Goal: Transaction & Acquisition: Purchase product/service

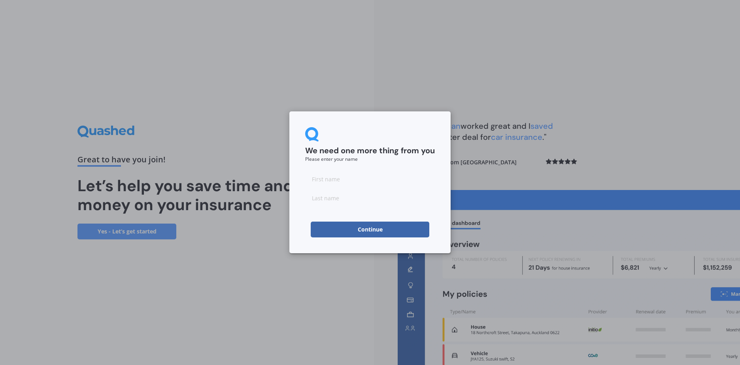
click at [374, 232] on button "Continue" at bounding box center [370, 230] width 119 height 16
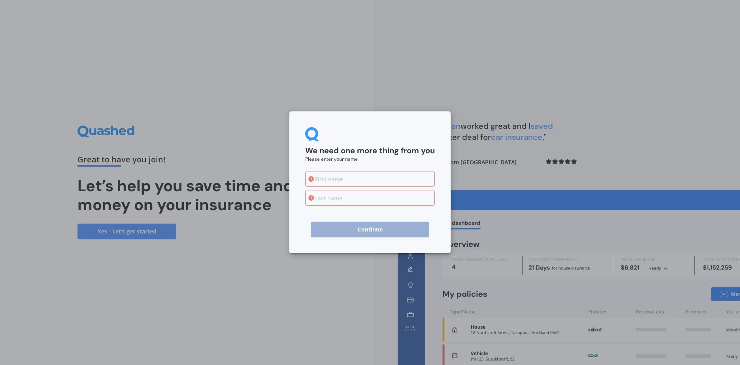
click at [349, 184] on input at bounding box center [370, 179] width 130 height 16
type input "d"
type input "[PERSON_NAME]"
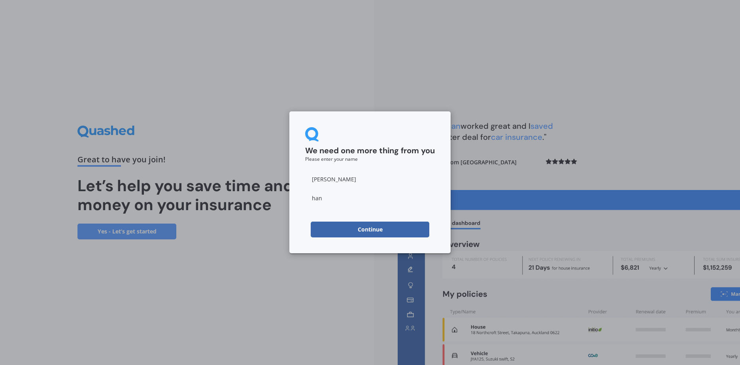
type input "han"
click at [360, 231] on button "Continue" at bounding box center [370, 230] width 119 height 16
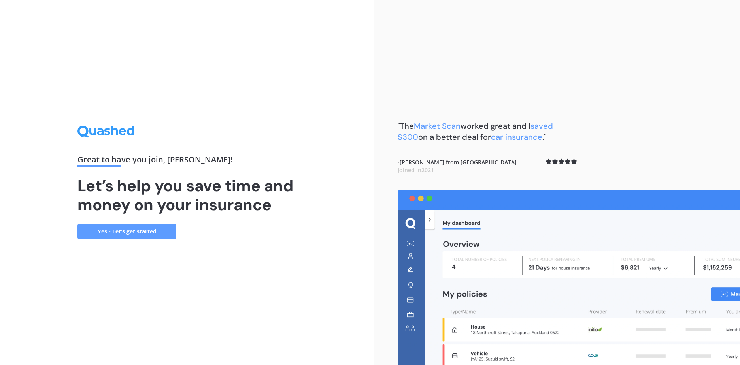
click at [154, 229] on link "Yes - Let’s get started" at bounding box center [126, 232] width 99 height 16
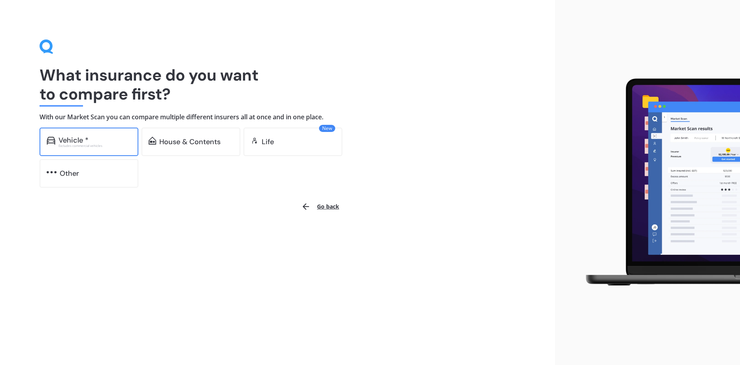
click at [86, 142] on div "Vehicle *" at bounding box center [73, 140] width 30 height 8
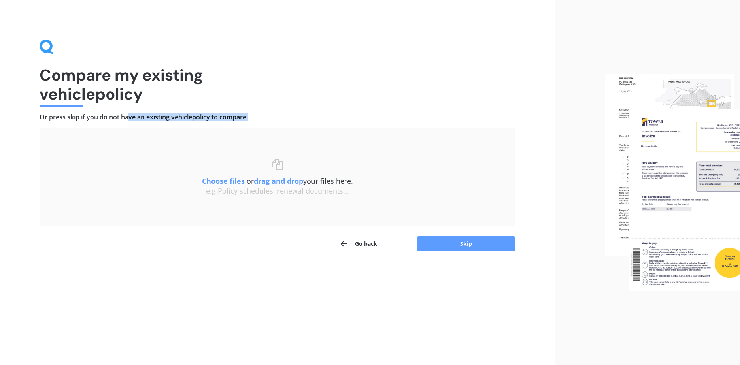
drag, startPoint x: 127, startPoint y: 120, endPoint x: 190, endPoint y: 122, distance: 62.9
click at [190, 122] on div "Compare my existing vehicle policy Or press skip if you do not have an existing…" at bounding box center [278, 146] width 476 height 212
drag, startPoint x: 74, startPoint y: 121, endPoint x: 198, endPoint y: 119, distance: 123.7
click at [198, 119] on div "Compare my existing vehicle policy Or press skip if you do not have an existing…" at bounding box center [278, 146] width 476 height 212
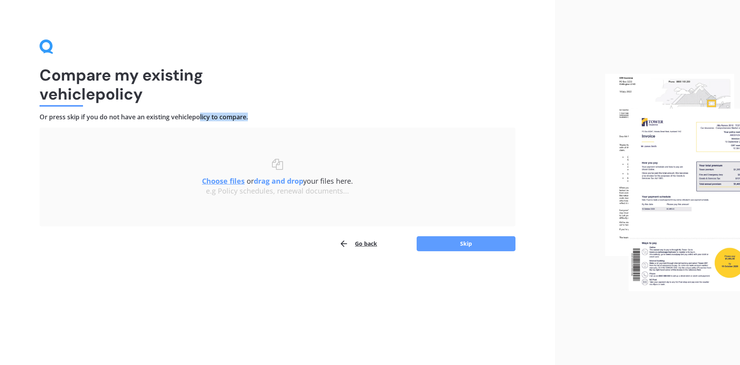
click at [198, 119] on h4 "Or press skip if you do not have an existing vehicle policy to compare." at bounding box center [278, 117] width 476 height 8
drag, startPoint x: 74, startPoint y: 117, endPoint x: 159, endPoint y: 119, distance: 85.8
click at [159, 119] on h4 "Or press skip if you do not have an existing vehicle policy to compare." at bounding box center [278, 117] width 476 height 8
drag, startPoint x: 88, startPoint y: 117, endPoint x: 230, endPoint y: 117, distance: 141.9
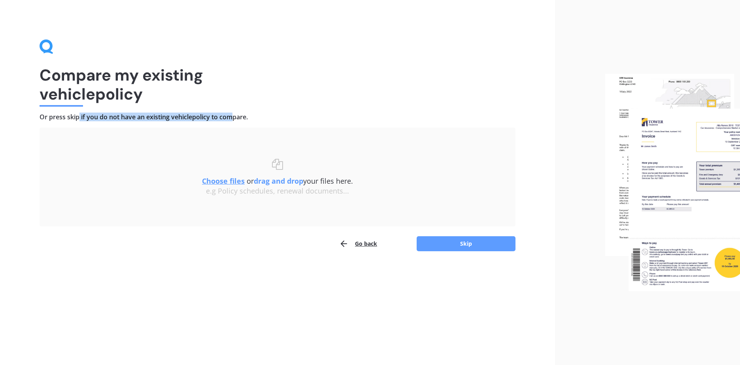
click at [230, 117] on h4 "Or press skip if you do not have an existing vehicle policy to compare." at bounding box center [278, 117] width 476 height 8
drag, startPoint x: 129, startPoint y: 117, endPoint x: 234, endPoint y: 117, distance: 104.7
click at [234, 117] on h4 "Or press skip if you do not have an existing vehicle policy to compare." at bounding box center [278, 117] width 476 height 8
click at [466, 243] on button "Skip" at bounding box center [466, 243] width 99 height 15
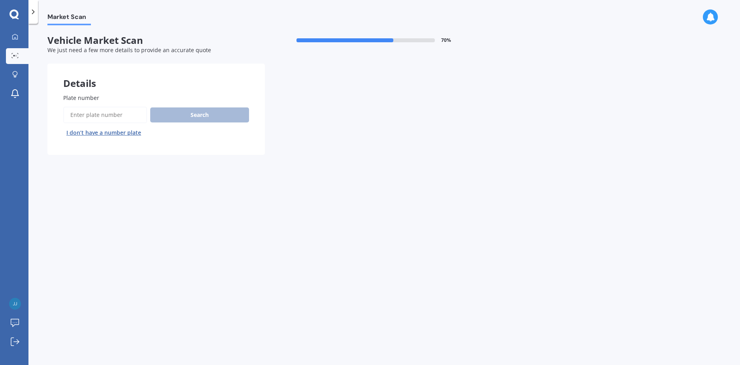
click at [107, 111] on input "Plate number" at bounding box center [105, 115] width 84 height 17
type input "pad426"
click at [0, 0] on button "Next" at bounding box center [0, 0] width 0 height 0
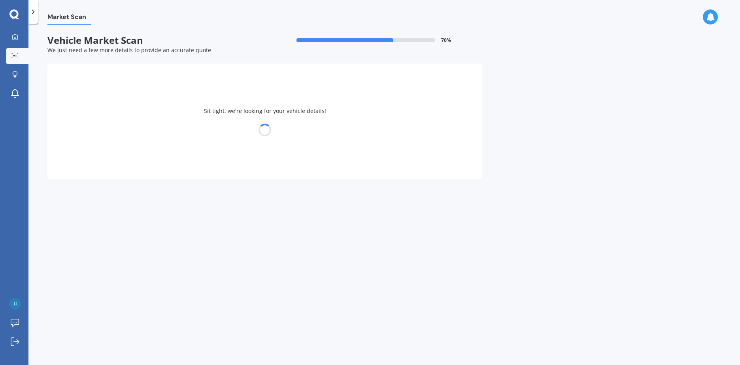
select select "MAZDA"
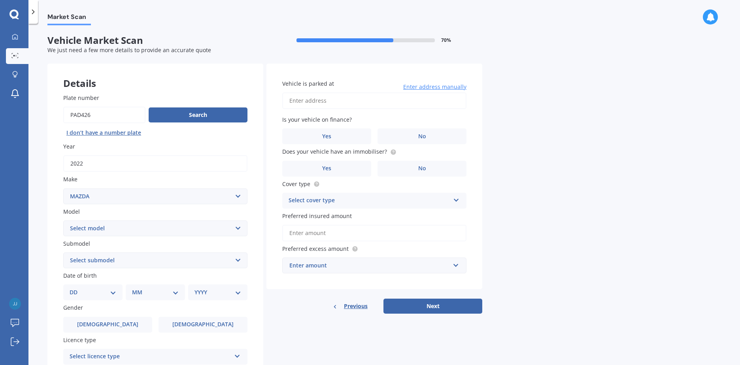
click at [181, 229] on select "Select model 121 2 3 323 323 / Familia 6 626 929 Atenza Autozam Axela AZ3 B2000…" at bounding box center [155, 229] width 184 height 16
select select "CX5"
click at [63, 221] on select "Select model 121 2 3 323 323 / Familia 6 626 929 Atenza Autozam Axela AZ3 B2000…" at bounding box center [155, 229] width 184 height 16
click at [50, 266] on div "Plate number Search I don’t have a number plate Year [DATE] Make Select make AC…" at bounding box center [155, 261] width 216 height 367
click at [106, 261] on select "Select submodel 2.2 Diesel 2WD XD 2.5S 4WD Diesel Limited 4WD GSX 2.2 Diesel St…" at bounding box center [155, 261] width 184 height 16
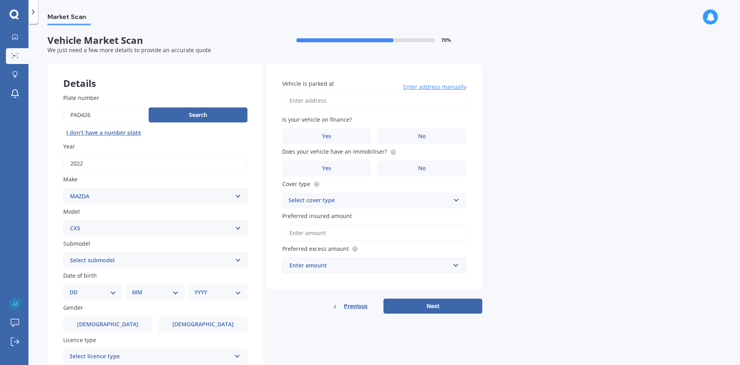
select select "FWD GSX"
click at [63, 253] on select "Select submodel 2.2 Diesel 2WD XD 2.5S 4WD Diesel Limited 4WD GSX 2.2 Diesel St…" at bounding box center [155, 261] width 184 height 16
click at [41, 226] on div "Market Scan Vehicle Market Scan 70 % We just need a few more details to provide…" at bounding box center [383, 195] width 711 height 341
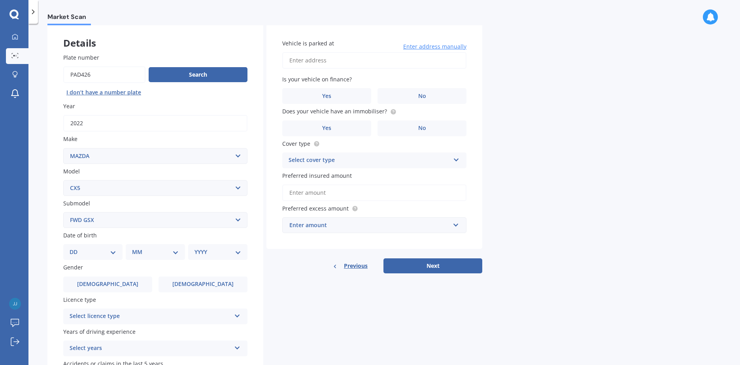
scroll to position [79, 0]
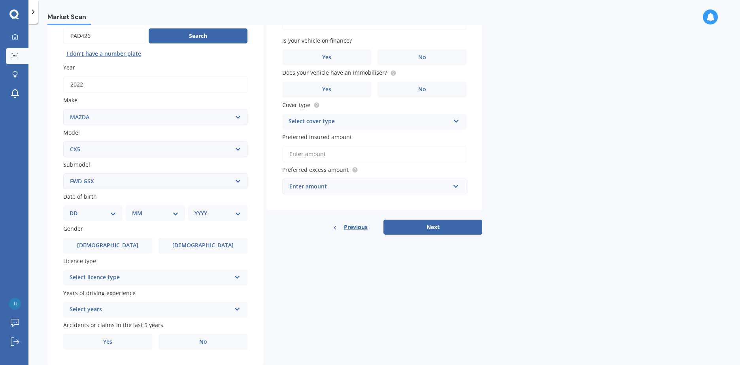
click at [100, 211] on select "DD 01 02 03 04 05 06 07 08 09 10 11 12 13 14 15 16 17 18 19 20 21 22 23 24 25 2…" at bounding box center [93, 213] width 47 height 9
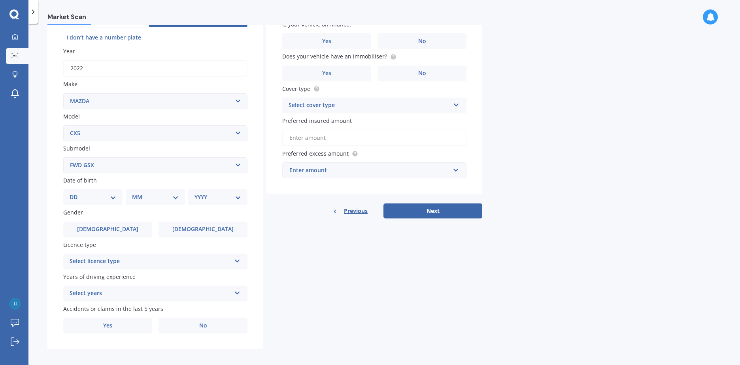
scroll to position [100, 0]
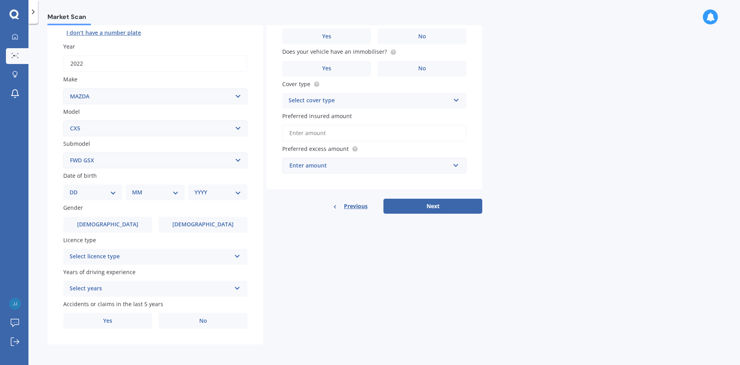
click at [95, 194] on select "DD 01 02 03 04 05 06 07 08 09 10 11 12 13 14 15 16 17 18 19 20 21 22 23 24 25 2…" at bounding box center [93, 192] width 47 height 9
select select "20"
click at [76, 188] on select "DD 01 02 03 04 05 06 07 08 09 10 11 12 13 14 15 16 17 18 19 20 21 22 23 24 25 2…" at bounding box center [93, 192] width 47 height 9
drag, startPoint x: 151, startPoint y: 191, endPoint x: 166, endPoint y: 195, distance: 15.5
click at [152, 191] on select "MM 01 02 03 04 05 06 07 08 09 10 11 12" at bounding box center [156, 192] width 43 height 9
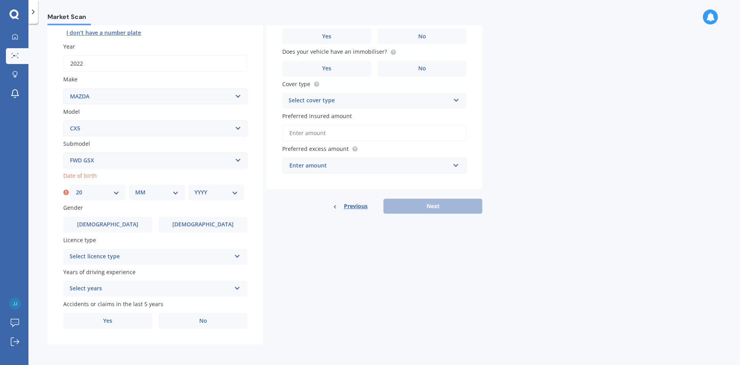
select select "05"
click at [135, 188] on select "MM 01 02 03 04 05 06 07 08 09 10 11 12" at bounding box center [156, 192] width 43 height 9
click at [213, 195] on select "YYYY 2025 2024 2023 2022 2021 2020 2019 2018 2017 2016 2015 2014 2013 2012 2011…" at bounding box center [215, 192] width 43 height 9
select select "1987"
click at [194, 188] on select "YYYY 2025 2024 2023 2022 2021 2020 2019 2018 2017 2016 2015 2014 2013 2012 2011…" at bounding box center [215, 192] width 43 height 9
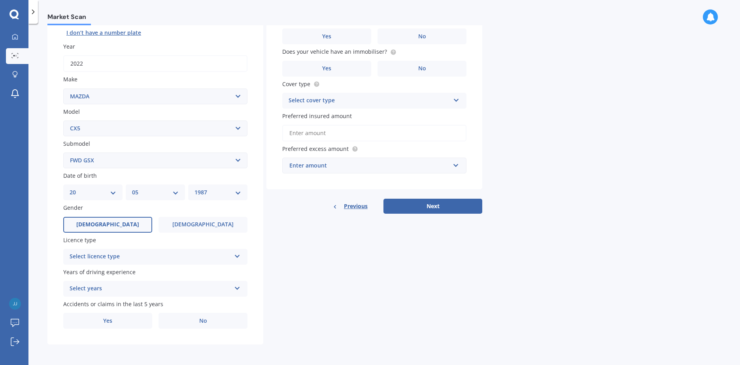
click at [106, 222] on span "[DEMOGRAPHIC_DATA]" at bounding box center [107, 224] width 63 height 7
click at [0, 0] on input "[DEMOGRAPHIC_DATA]" at bounding box center [0, 0] width 0 height 0
click at [188, 257] on div "Select licence type" at bounding box center [150, 256] width 161 height 9
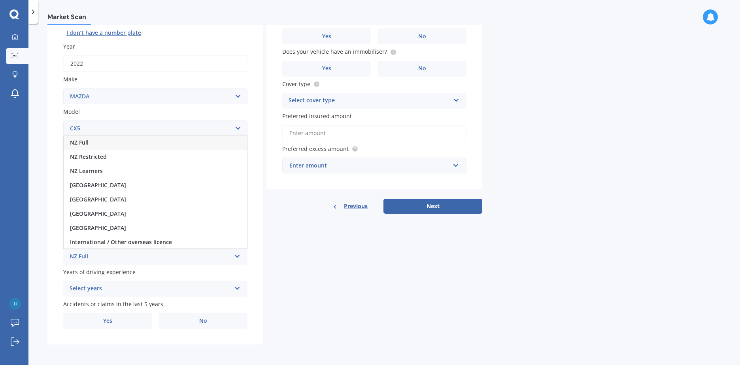
click at [141, 143] on div "NZ Full" at bounding box center [155, 143] width 183 height 14
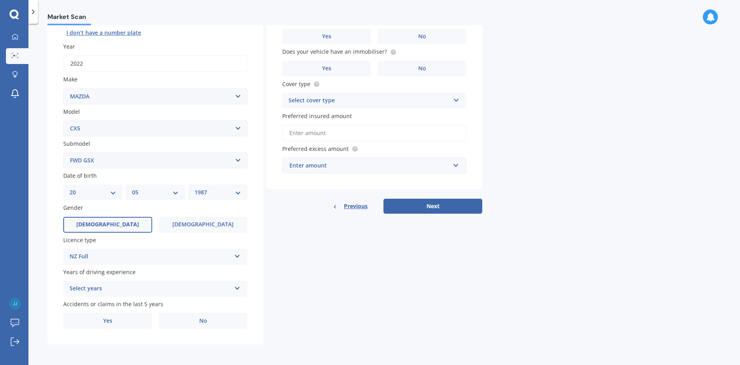
click at [160, 293] on div "Select years" at bounding box center [150, 288] width 161 height 9
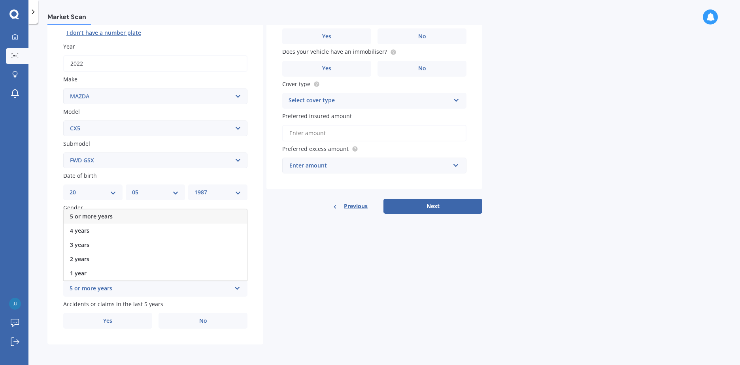
click at [108, 217] on span "5 or more years" at bounding box center [91, 217] width 43 height 8
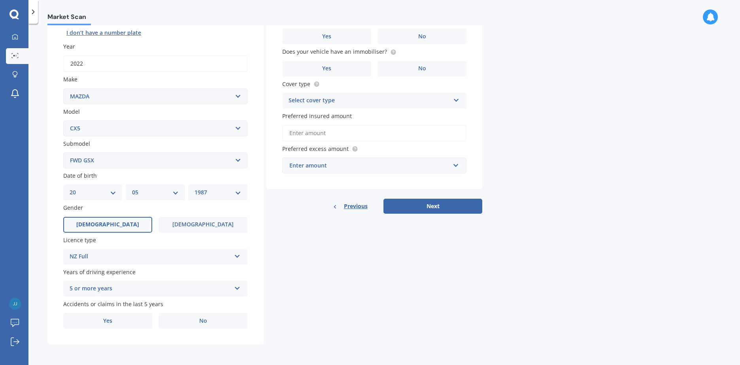
click at [40, 300] on div "Market Scan Vehicle Market Scan 70 % We just need a few more details to provide…" at bounding box center [383, 195] width 711 height 341
click at [126, 324] on label "Yes" at bounding box center [107, 321] width 89 height 16
click at [0, 0] on input "Yes" at bounding box center [0, 0] width 0 height 0
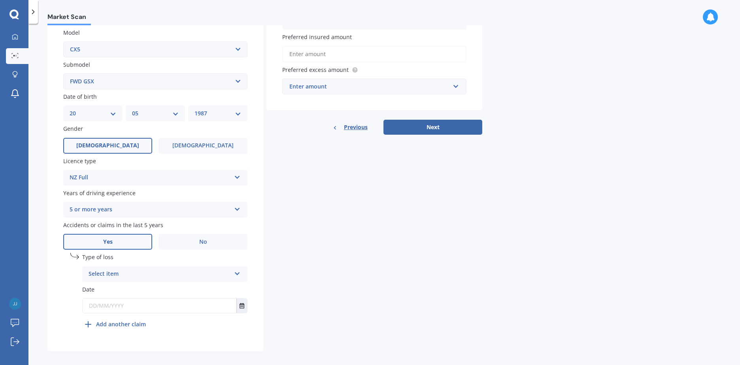
click at [122, 271] on div "Select item" at bounding box center [160, 274] width 142 height 9
click at [115, 305] on span "Not at fault accident" at bounding box center [117, 304] width 56 height 8
click at [58, 285] on div "Plate number Search I don’t have a number plate Year [DATE] Make Select make AC…" at bounding box center [155, 125] width 216 height 452
drag, startPoint x: 145, startPoint y: 311, endPoint x: 211, endPoint y: 309, distance: 66.4
click at [145, 311] on input "text" at bounding box center [160, 306] width 154 height 14
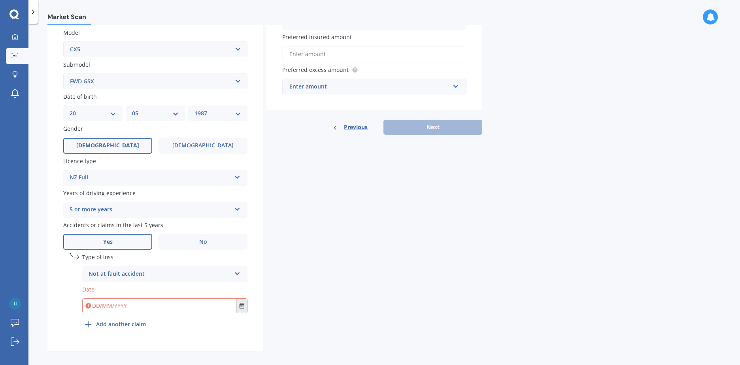
click at [245, 306] on button "Select date" at bounding box center [241, 306] width 11 height 14
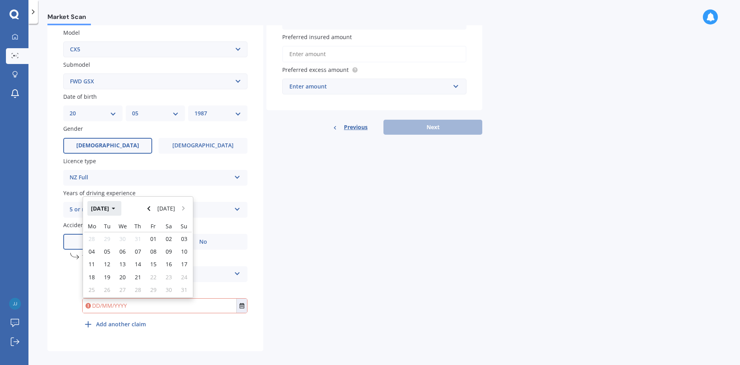
click at [118, 209] on button "[DATE]" at bounding box center [104, 208] width 34 height 14
click at [103, 260] on div "May" at bounding box center [97, 258] width 27 height 25
click at [105, 279] on span "20" at bounding box center [107, 277] width 6 height 8
type input "[DATE]"
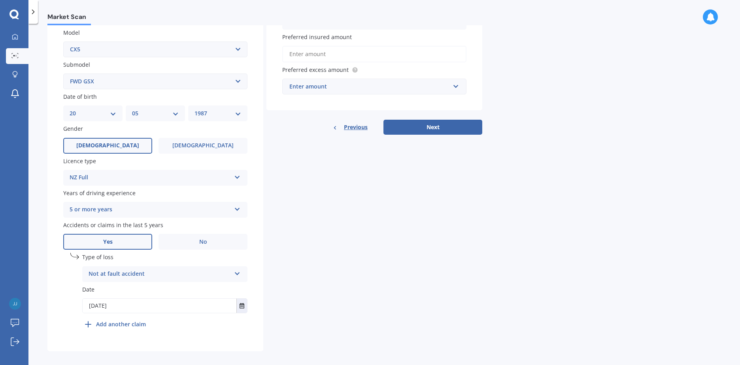
click at [313, 311] on div "Details Plate number Search I don’t have a number plate Year [DATE] Make Select…" at bounding box center [264, 118] width 435 height 467
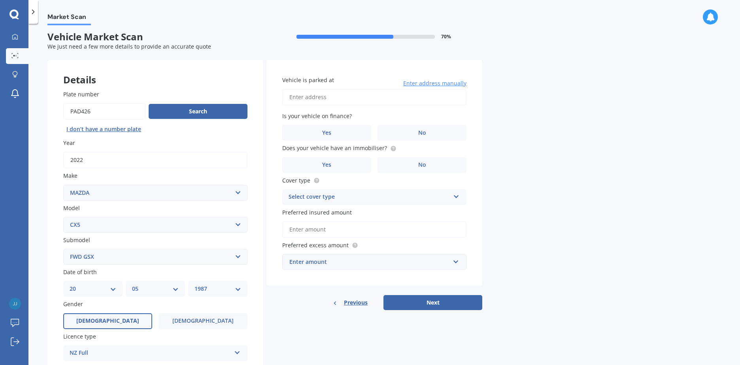
scroll to position [0, 0]
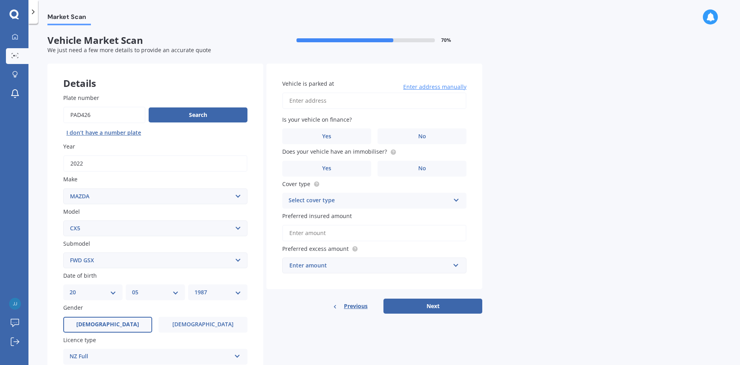
click at [320, 103] on input "Vehicle is parked at" at bounding box center [374, 100] width 184 height 17
type input "[STREET_ADDRESS]"
click at [424, 136] on span "No" at bounding box center [422, 136] width 8 height 7
click at [0, 0] on input "No" at bounding box center [0, 0] width 0 height 0
click at [322, 168] on span "Yes" at bounding box center [326, 168] width 9 height 7
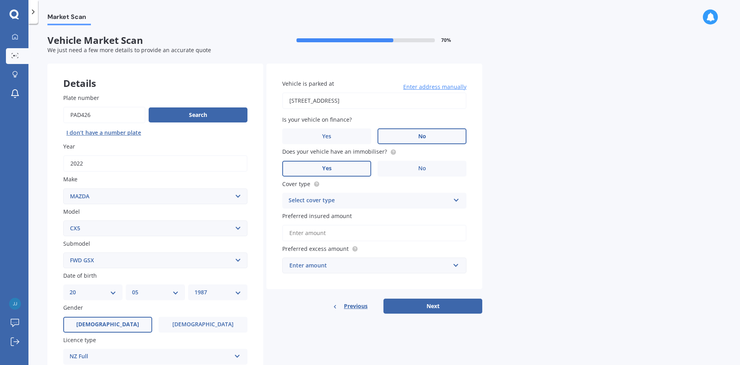
click at [0, 0] on input "Yes" at bounding box center [0, 0] width 0 height 0
click at [368, 193] on div "Select cover type Comprehensive Third Party, Fire & Theft Third Party" at bounding box center [374, 201] width 184 height 16
click at [327, 216] on span "Comprehensive" at bounding box center [310, 216] width 42 height 8
click at [337, 233] on input "Preferred insured amount" at bounding box center [374, 233] width 184 height 17
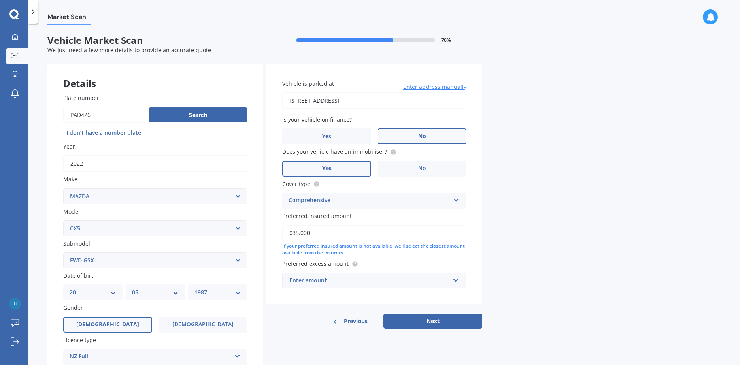
type input "$35,000"
click at [442, 285] on div "$100" at bounding box center [369, 280] width 160 height 9
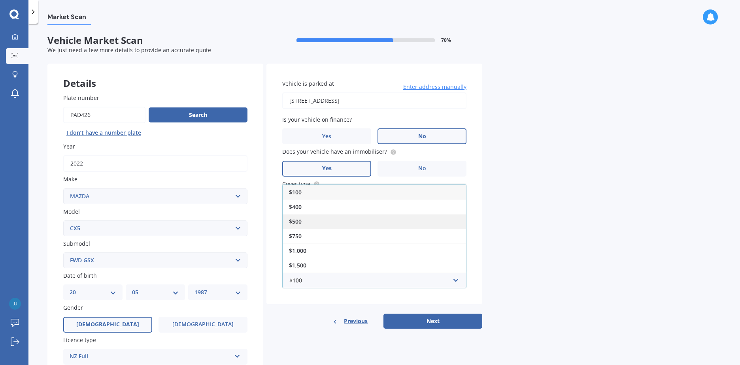
click at [321, 223] on div "$500" at bounding box center [374, 221] width 183 height 15
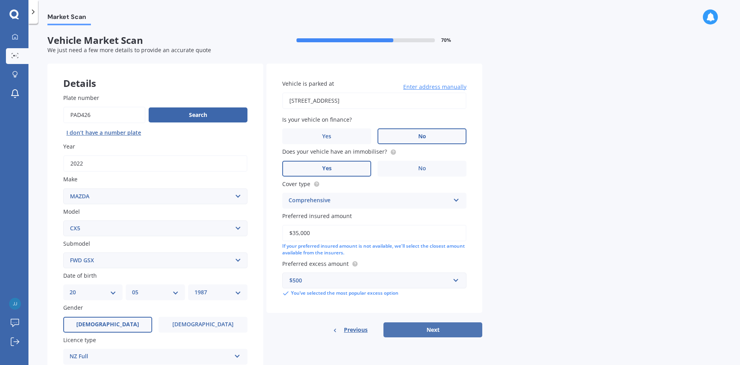
click at [432, 331] on button "Next" at bounding box center [432, 329] width 99 height 15
select select "20"
select select "05"
select select "1987"
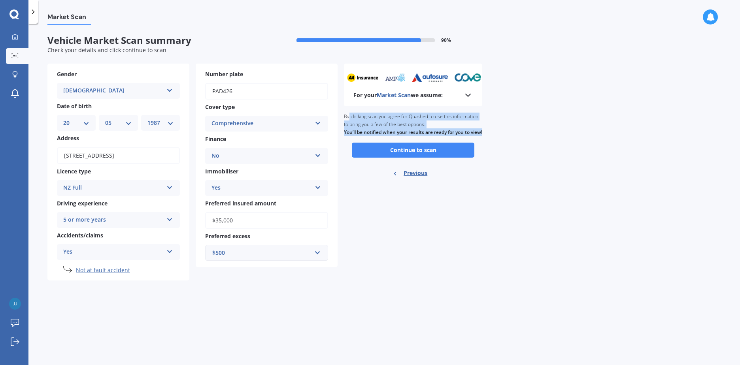
drag, startPoint x: 349, startPoint y: 115, endPoint x: 468, endPoint y: 136, distance: 121.2
click at [468, 136] on div "By clicking scan you agree for Quashed to use this information to bring you a f…" at bounding box center [413, 124] width 138 height 36
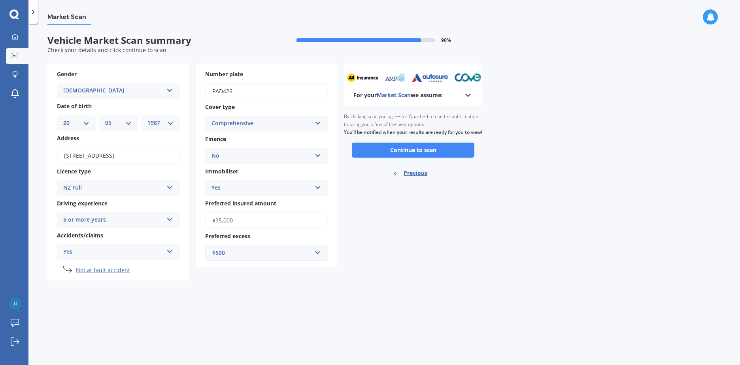
click at [472, 93] on icon at bounding box center [467, 94] width 9 height 9
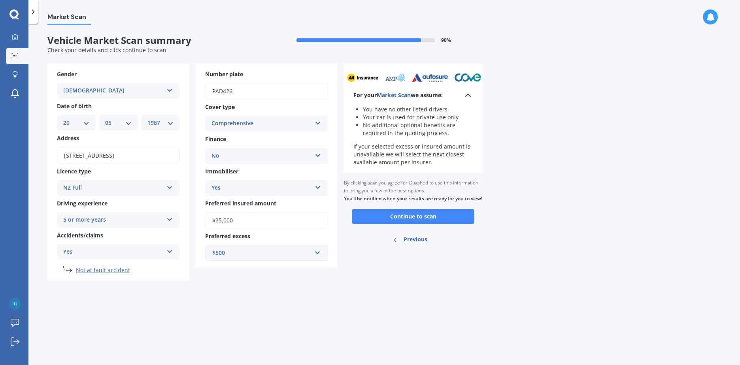
click at [469, 94] on icon at bounding box center [467, 94] width 9 height 9
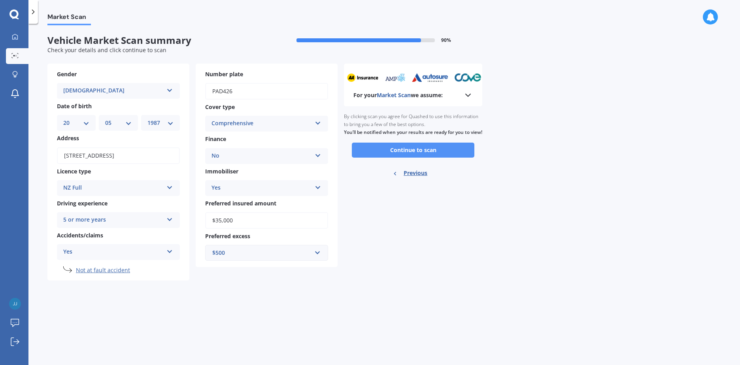
click at [407, 156] on button "Continue to scan" at bounding box center [413, 150] width 123 height 15
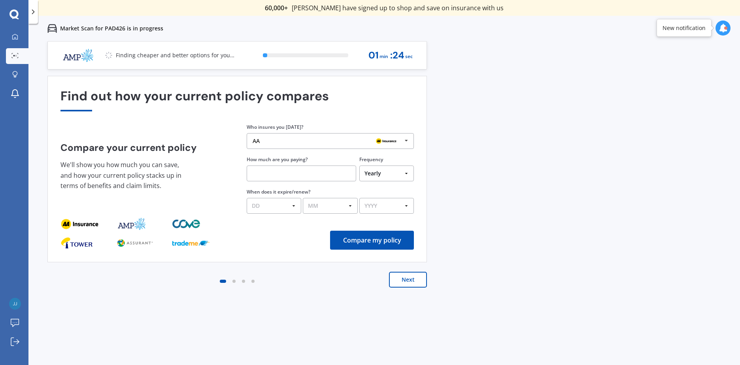
click at [277, 175] on input "text" at bounding box center [301, 174] width 109 height 16
click at [381, 174] on select "Yearly Six-Monthly Quarterly Monthly Fortnightly Weekly One-Off" at bounding box center [386, 174] width 55 height 16
click at [359, 166] on select "Yearly Six-Monthly Quarterly Monthly Fortnightly Weekly One-Off" at bounding box center [386, 174] width 55 height 16
click at [272, 176] on input "text" at bounding box center [301, 174] width 109 height 16
click at [535, 128] on div "Previous 60,000+ Kiwis have signed up to shop and save on insurance with us " H…" at bounding box center [383, 223] width 711 height 365
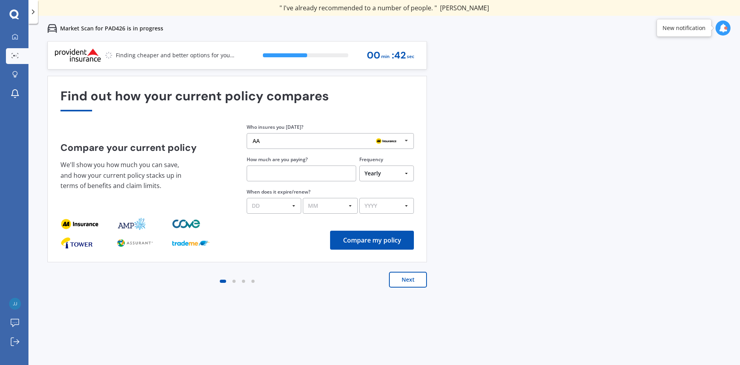
click at [278, 170] on input "text" at bounding box center [301, 174] width 109 height 16
type input "$1,841.99"
click at [287, 206] on select "DD 01 02 03 04 05 06 07 08 09 10 11 12 13 14 15 16 17 18 19 20 21 22 23 24 25 2…" at bounding box center [274, 206] width 55 height 16
select select "16"
click at [247, 198] on select "DD 01 02 03 04 05 06 07 08 09 10 11 12 13 14 15 16 17 18 19 20 21 22 23 24 25 2…" at bounding box center [274, 206] width 55 height 16
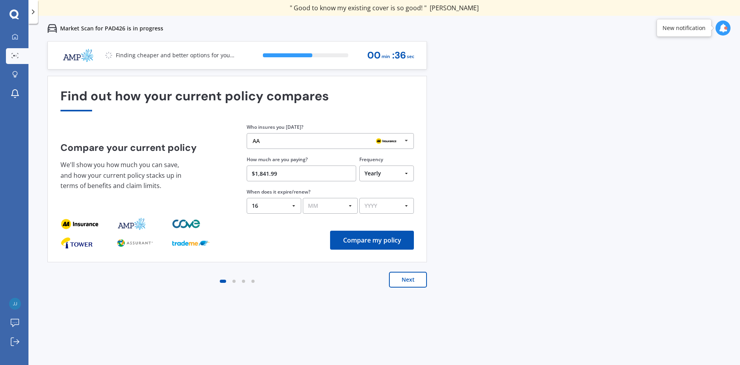
click at [331, 207] on select "MM 01 02 03 04 05 06 07 08 09 10 11 12" at bounding box center [330, 206] width 55 height 16
select select "09"
click at [303, 198] on select "MM 01 02 03 04 05 06 07 08 09 10 11 12" at bounding box center [330, 206] width 55 height 16
click at [392, 207] on select "YYYY 2026 2025 2024" at bounding box center [386, 206] width 55 height 16
select select "2025"
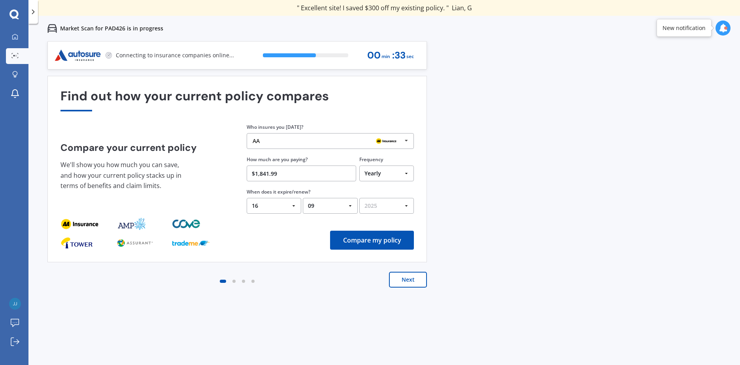
click at [359, 198] on select "YYYY 2026 2025 2024" at bounding box center [386, 206] width 55 height 16
click at [374, 241] on button "Compare my policy" at bounding box center [372, 240] width 84 height 19
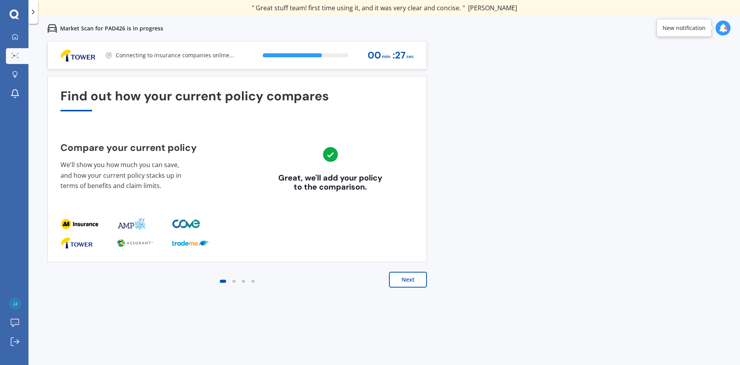
click at [406, 280] on button "Next" at bounding box center [408, 280] width 38 height 16
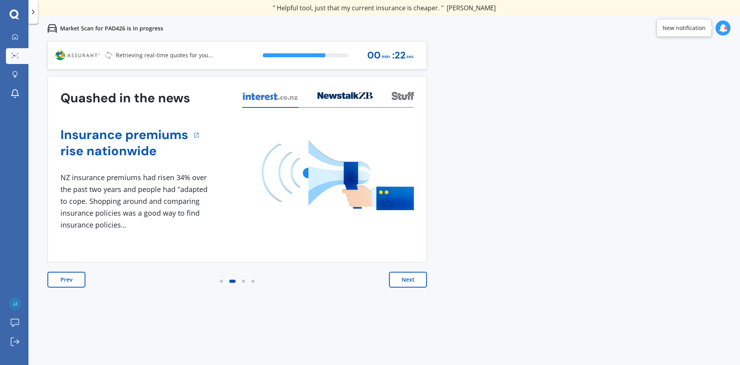
click at [415, 281] on button "Next" at bounding box center [408, 280] width 38 height 16
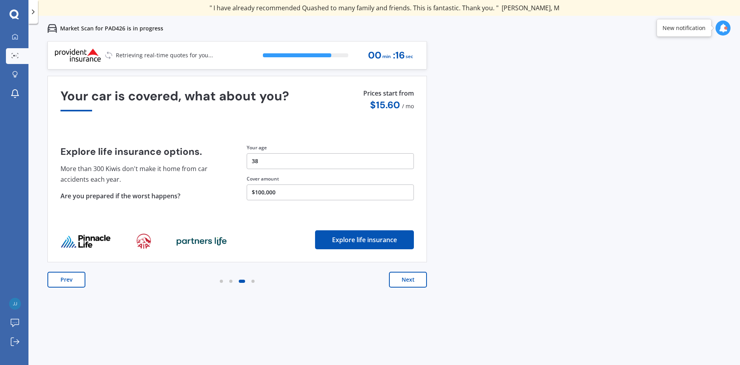
click at [411, 283] on button "Next" at bounding box center [408, 280] width 38 height 16
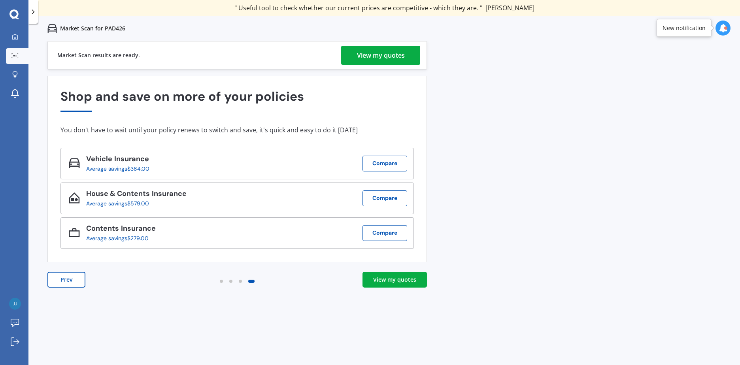
click at [399, 276] on div "View my quotes" at bounding box center [394, 280] width 43 height 8
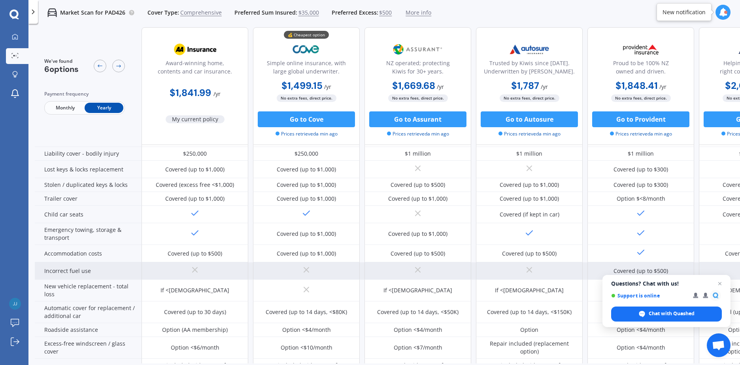
scroll to position [119, 0]
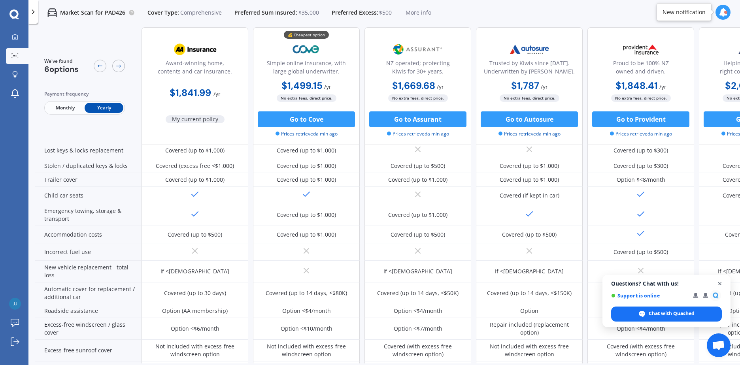
click at [721, 283] on span "Open chat" at bounding box center [720, 284] width 10 height 10
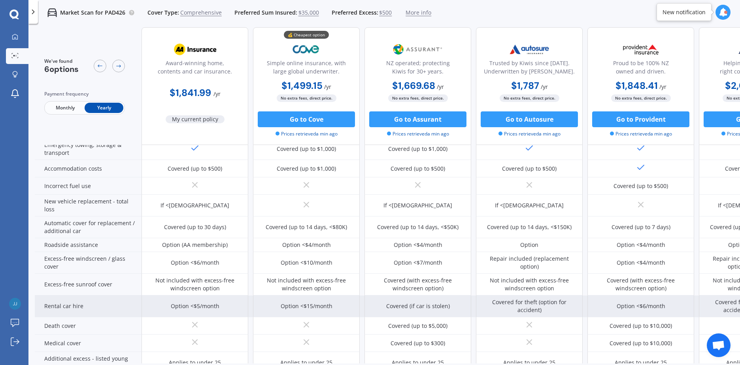
scroll to position [198, 0]
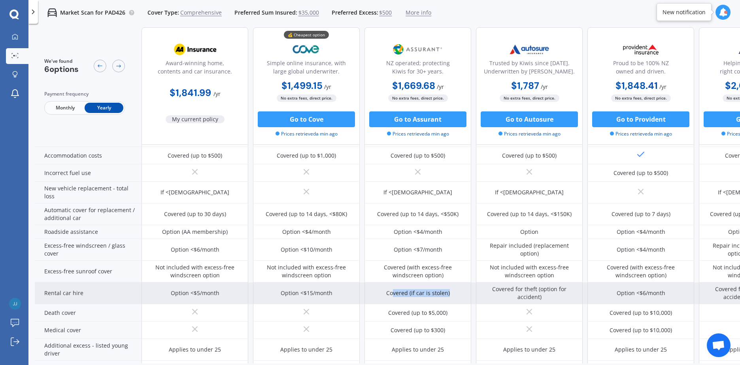
drag, startPoint x: 392, startPoint y: 292, endPoint x: 453, endPoint y: 293, distance: 60.9
click at [453, 293] on div "Covered (if car is stolen)" at bounding box center [417, 294] width 107 height 22
drag, startPoint x: 415, startPoint y: 295, endPoint x: 461, endPoint y: 297, distance: 46.3
click at [461, 297] on div "Covered (if car is stolen)" at bounding box center [417, 294] width 107 height 22
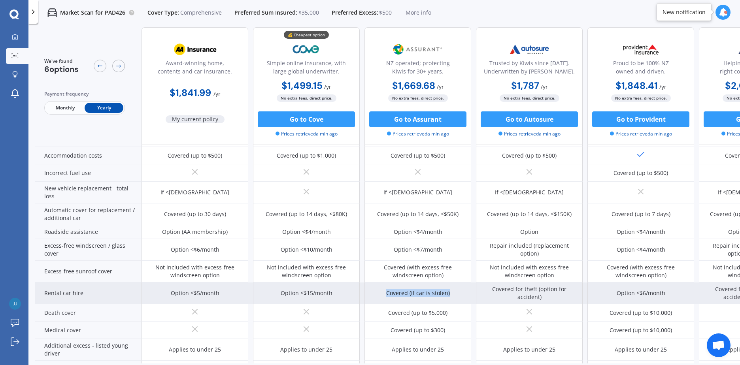
drag, startPoint x: 461, startPoint y: 297, endPoint x: 433, endPoint y: 298, distance: 28.1
click at [461, 297] on div "Covered (if car is stolen)" at bounding box center [417, 294] width 107 height 22
drag, startPoint x: 389, startPoint y: 294, endPoint x: 455, endPoint y: 296, distance: 66.4
click at [455, 296] on div "Covered (if car is stolen)" at bounding box center [417, 294] width 107 height 22
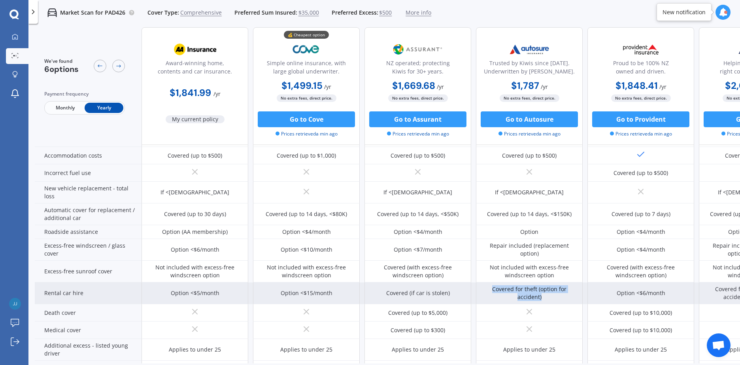
drag, startPoint x: 507, startPoint y: 291, endPoint x: 543, endPoint y: 297, distance: 36.5
click at [543, 297] on div "Covered for theft (option for accident)" at bounding box center [529, 293] width 95 height 16
drag, startPoint x: 528, startPoint y: 296, endPoint x: 414, endPoint y: 294, distance: 114.2
click at [414, 294] on div "Option <$5/month Option <$15/month Covered (if car is stolen) Covered for theft…" at bounding box center [473, 294] width 664 height 22
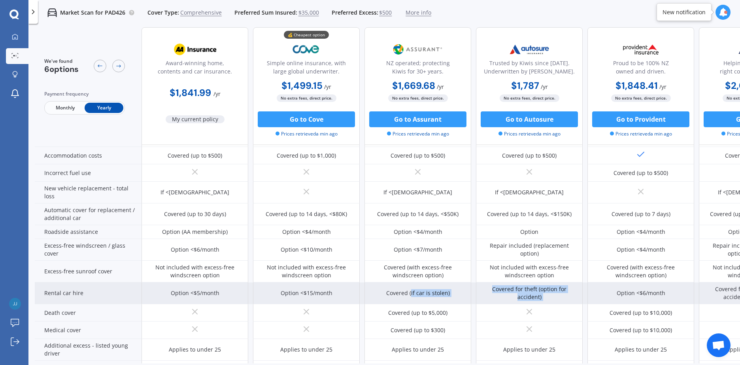
click at [414, 294] on div "Covered (if car is stolen)" at bounding box center [418, 293] width 64 height 8
drag, startPoint x: 394, startPoint y: 293, endPoint x: 547, endPoint y: 298, distance: 153.8
click at [547, 298] on div "Option <$5/month Option <$15/month Covered (if car is stolen) Covered for theft…" at bounding box center [473, 294] width 664 height 22
click at [547, 298] on div "Covered for theft (option for accident)" at bounding box center [529, 293] width 95 height 16
drag, startPoint x: 548, startPoint y: 294, endPoint x: 398, endPoint y: 296, distance: 149.4
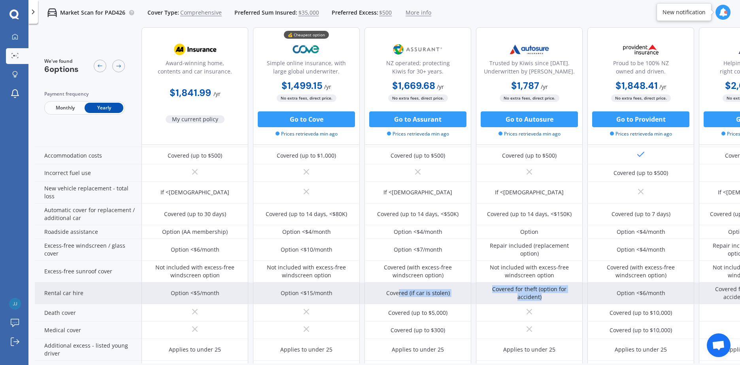
click at [398, 296] on div "Option <$5/month Option <$15/month Covered (if car is stolen) Covered for theft…" at bounding box center [473, 294] width 664 height 22
drag, startPoint x: 398, startPoint y: 296, endPoint x: 390, endPoint y: 292, distance: 9.7
click at [398, 296] on div "Covered (if car is stolen)" at bounding box center [418, 293] width 64 height 8
drag, startPoint x: 389, startPoint y: 291, endPoint x: 673, endPoint y: 293, distance: 283.7
click at [673, 293] on div "Option <$5/month Option <$15/month Covered (if car is stolen) Covered for theft…" at bounding box center [473, 294] width 664 height 22
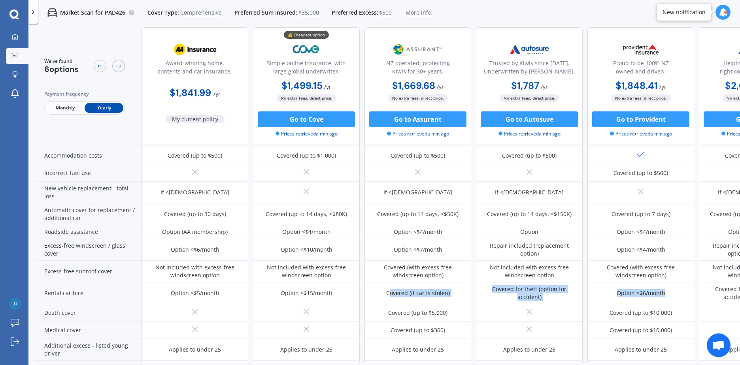
scroll to position [198, 70]
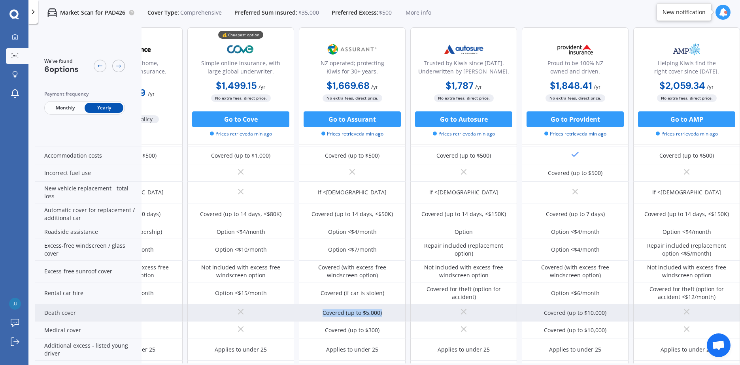
drag, startPoint x: 319, startPoint y: 313, endPoint x: 387, endPoint y: 314, distance: 68.4
click at [387, 314] on div "Covered (up to $5,000)" at bounding box center [352, 312] width 107 height 17
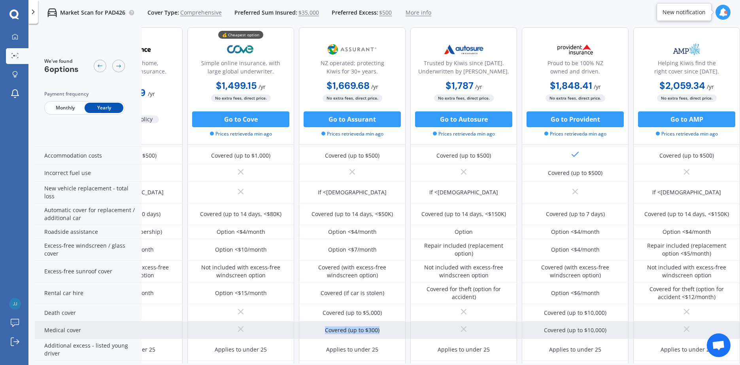
drag, startPoint x: 358, startPoint y: 330, endPoint x: 380, endPoint y: 332, distance: 21.9
click at [380, 332] on div "Covered (up to $300)" at bounding box center [352, 330] width 107 height 17
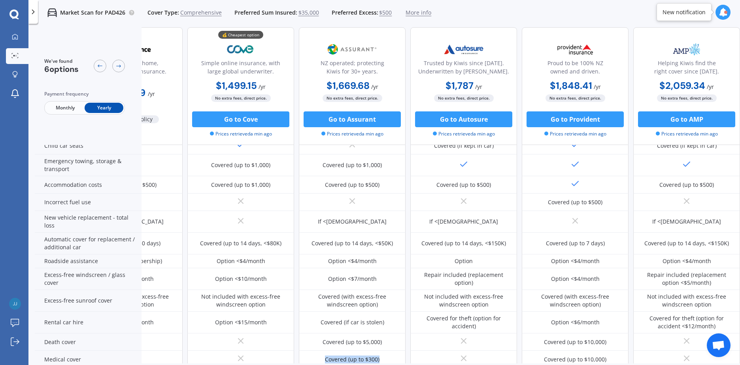
scroll to position [118, 70]
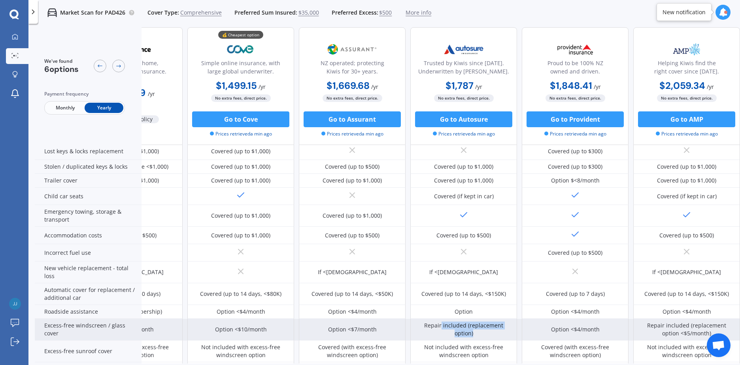
drag, startPoint x: 458, startPoint y: 329, endPoint x: 481, endPoint y: 332, distance: 22.7
click at [481, 332] on div "Repair included (replacement option)" at bounding box center [463, 330] width 95 height 16
drag, startPoint x: 220, startPoint y: 328, endPoint x: 261, endPoint y: 327, distance: 41.1
click at [261, 327] on div "Option <$10/month" at bounding box center [241, 330] width 52 height 8
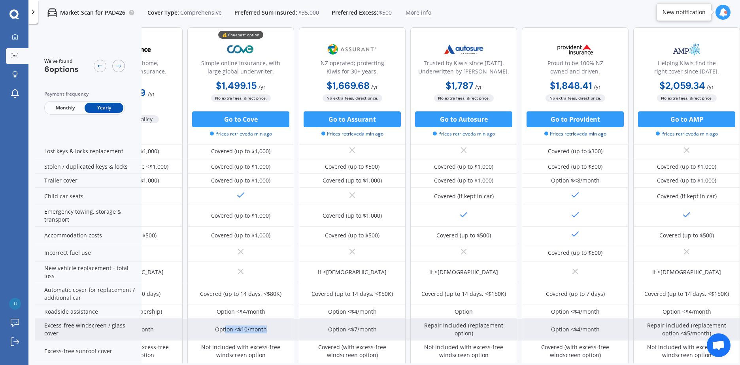
click at [261, 327] on div "Option <$10/month" at bounding box center [241, 330] width 52 height 8
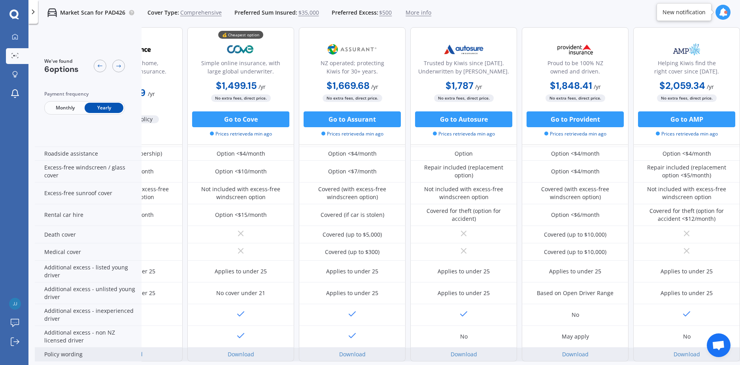
scroll to position [315, 70]
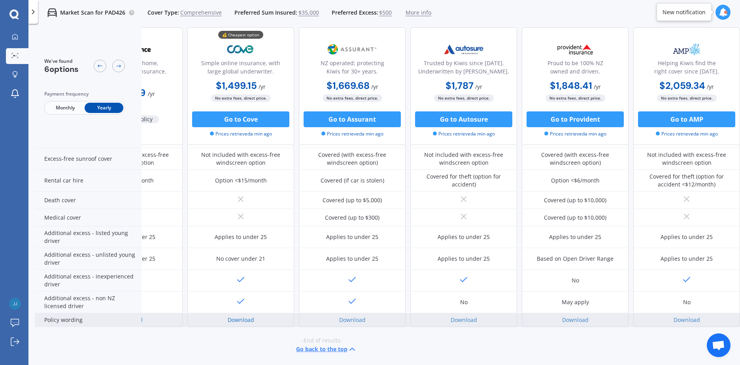
click at [243, 316] on link "Download" at bounding box center [241, 320] width 26 height 8
